Goal: Find specific page/section: Find specific page/section

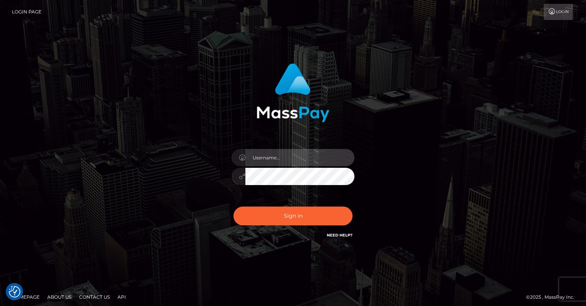
click at [290, 157] on input "text" at bounding box center [299, 157] width 109 height 17
type input "oli.fanvue"
click at [308, 157] on input "text" at bounding box center [299, 157] width 109 height 17
type input "oli.fanvue"
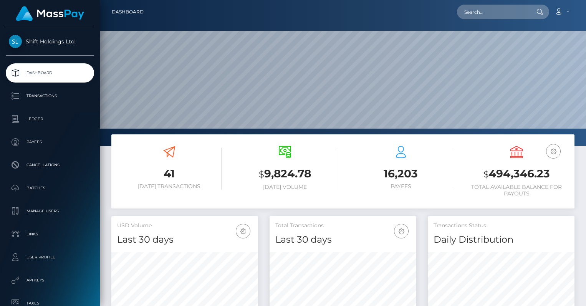
scroll to position [136, 147]
click at [487, 12] on input "text" at bounding box center [493, 12] width 72 height 15
paste input "emilyrayneof@gmail.com"
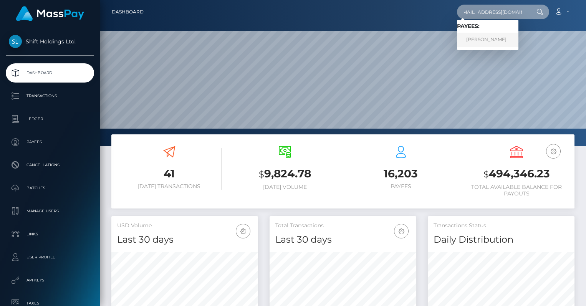
type input "emilyrayneof@gmail.com"
click at [482, 38] on link "LISA MARIE HARDIE" at bounding box center [487, 40] width 61 height 14
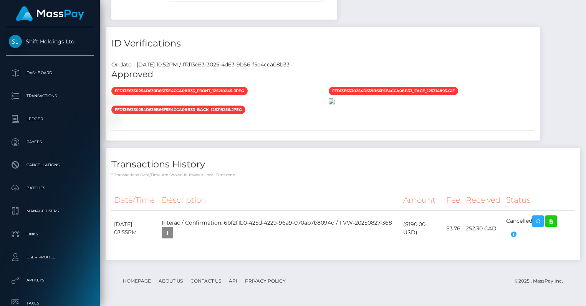
scroll to position [722, 0]
